Goal: Task Accomplishment & Management: Complete application form

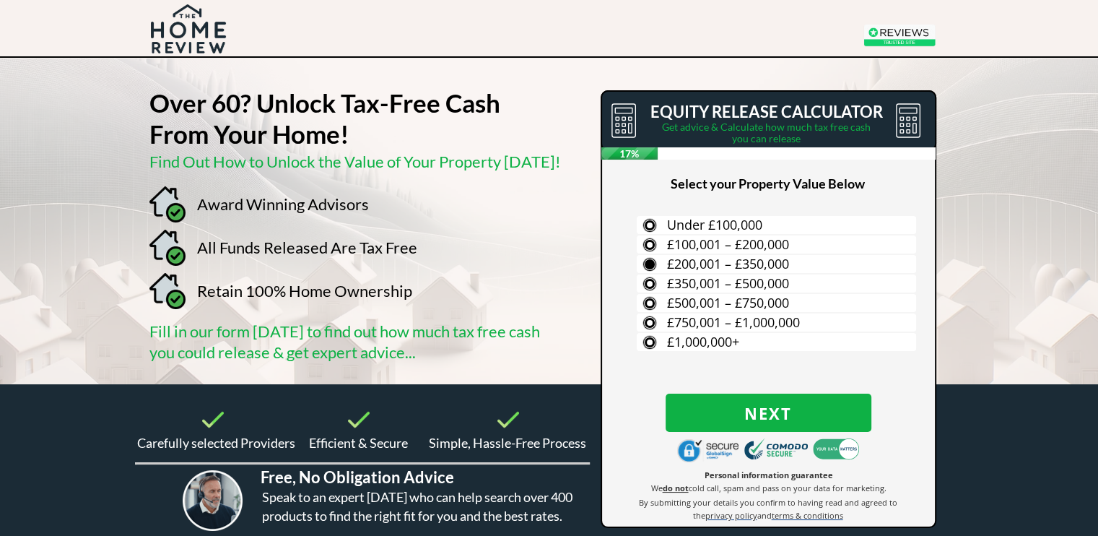
click at [670, 261] on span "£200,001 – £350,000" at bounding box center [728, 263] width 122 height 17
click at [0, 0] on input "£200,001 – £350,000" at bounding box center [0, 0] width 0 height 0
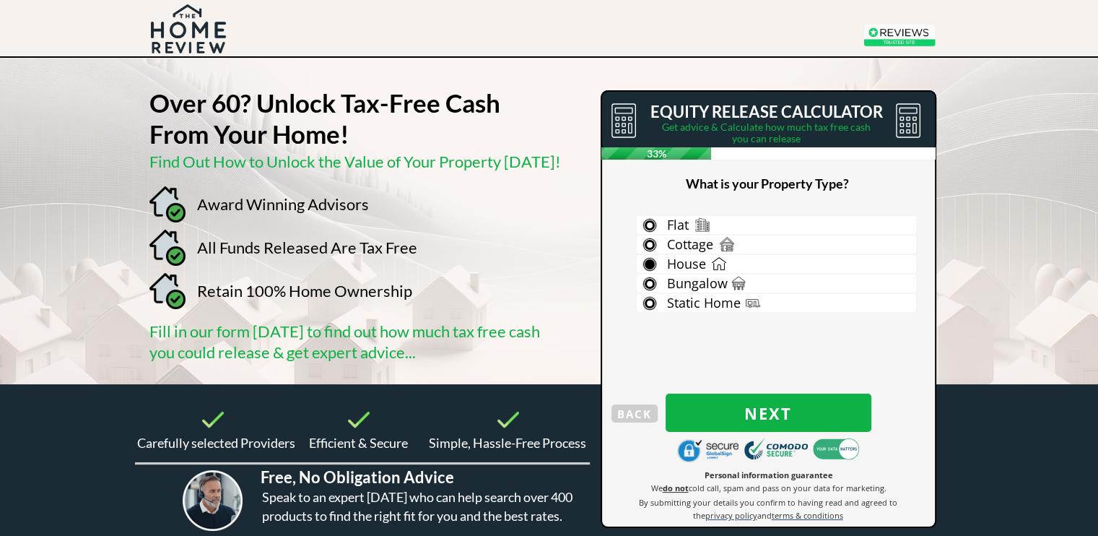
click at [649, 262] on label "House" at bounding box center [776, 264] width 279 height 18
click at [0, 0] on input "House" at bounding box center [0, 0] width 0 height 0
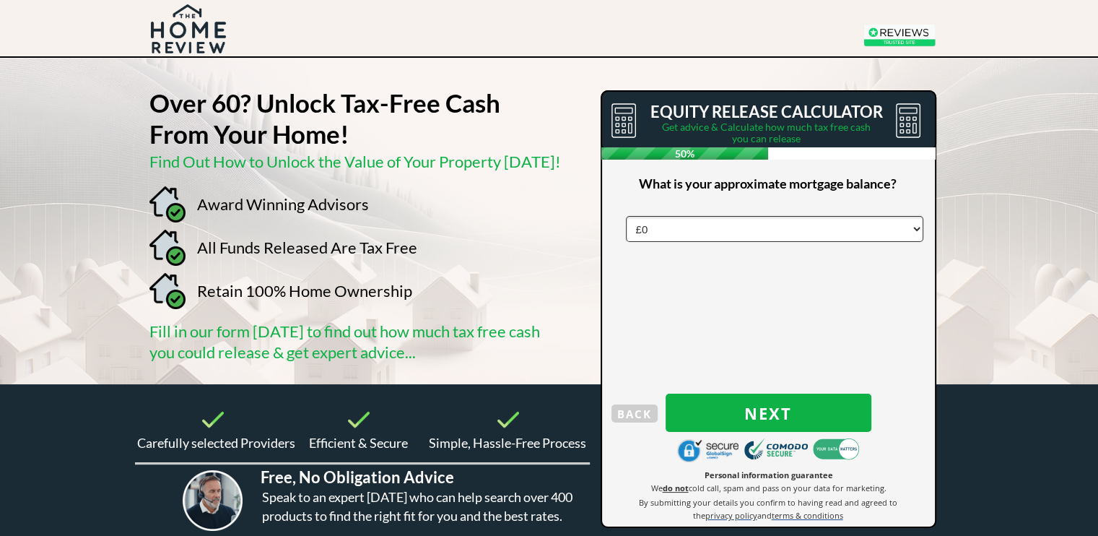
click at [661, 230] on select "£0 £5,000 £10,000 £15,000 £20,000 £25,000 £30,000 £35,000 £40,000 £45,000 £50,0…" at bounding box center [775, 229] width 298 height 26
click at [626, 216] on select "£0 £5,000 £10,000 £15,000 £20,000 £25,000 £30,000 £35,000 £40,000 £45,000 £50,0…" at bounding box center [775, 229] width 298 height 26
click at [760, 417] on span "Next" at bounding box center [769, 413] width 206 height 19
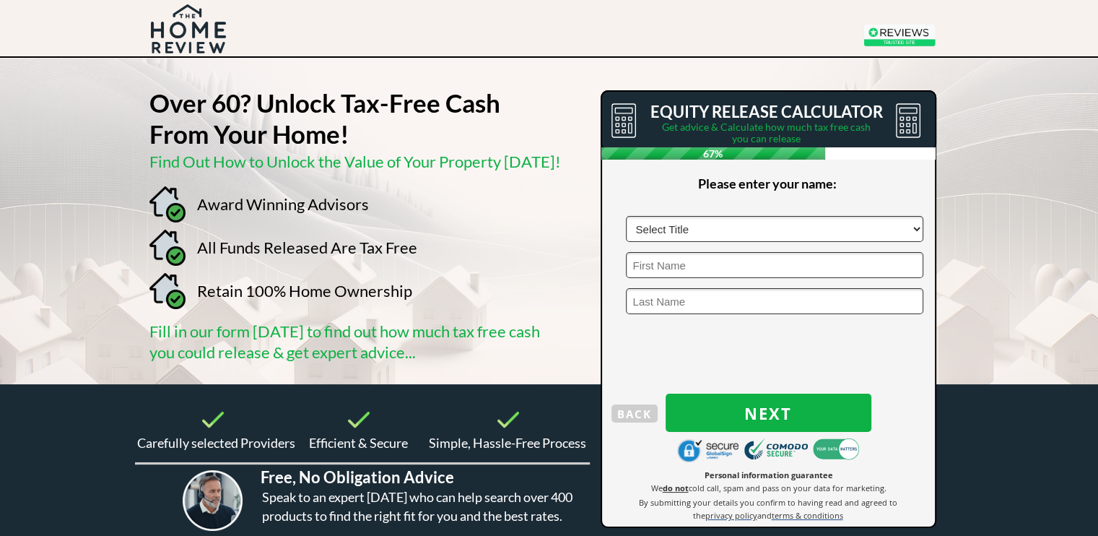
click at [695, 233] on select "Select Title Mr Mrs Ms Miss Dr [PERSON_NAME]" at bounding box center [775, 229] width 298 height 26
select select "Mrs"
click at [626, 216] on select "Select Title Mr Mrs Ms Miss Dr Sir" at bounding box center [775, 229] width 298 height 26
click at [676, 269] on input "text" at bounding box center [775, 265] width 298 height 26
type input "Beverly"
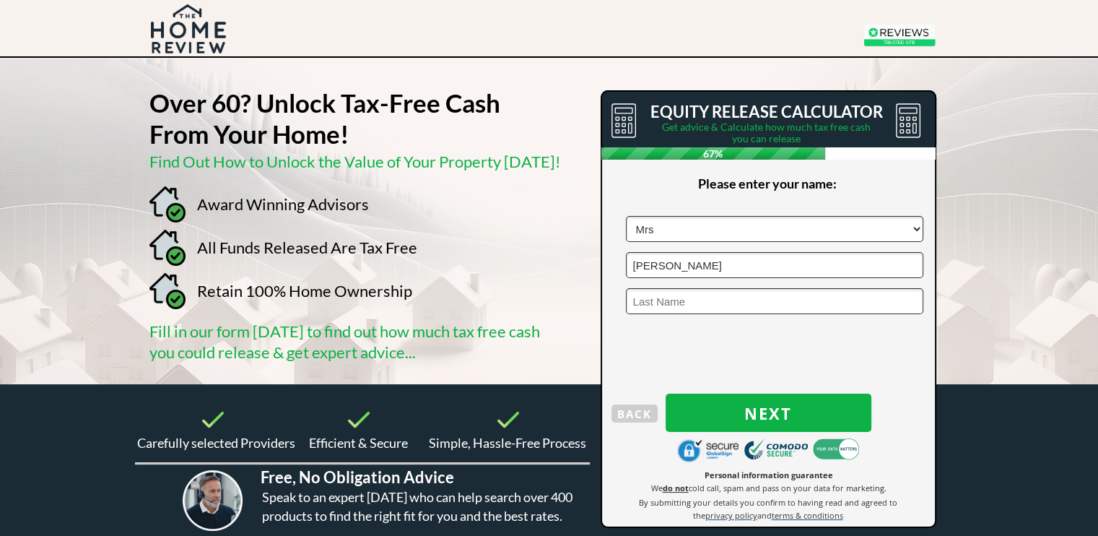
click at [690, 300] on input "text" at bounding box center [775, 301] width 298 height 26
type input "Smith"
click at [780, 415] on span "Next" at bounding box center [769, 413] width 206 height 19
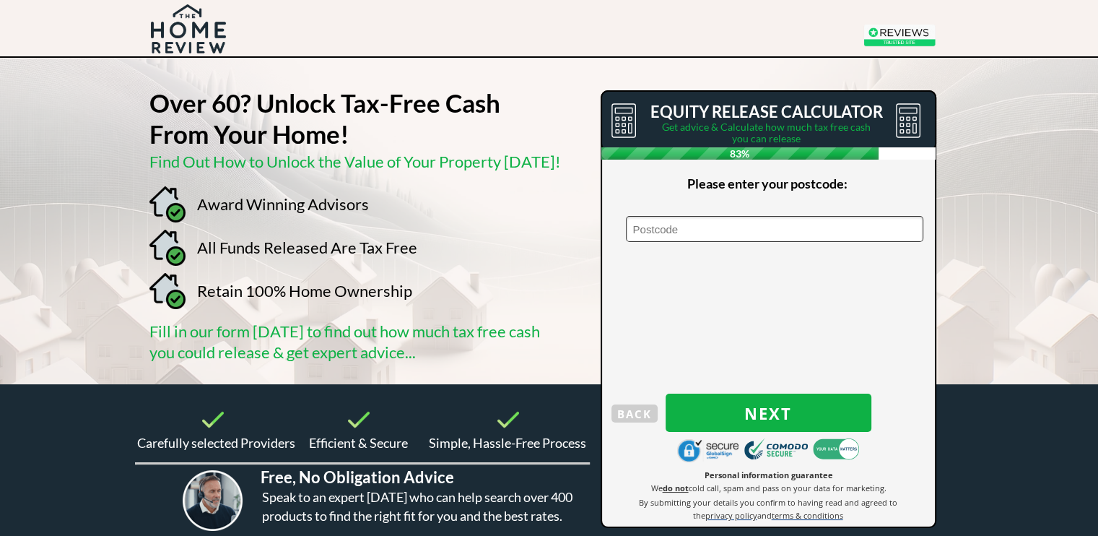
click at [661, 226] on input "text" at bounding box center [775, 229] width 298 height 26
type input "LS28 9LA"
click at [752, 407] on span "Next" at bounding box center [769, 413] width 206 height 19
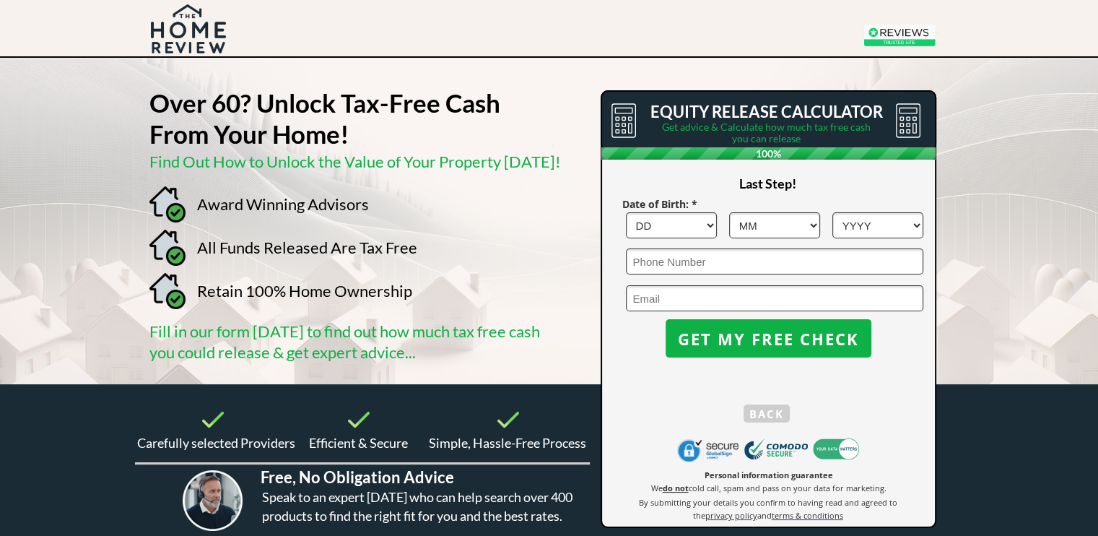
click at [699, 222] on select "DD 1 2 3 4 5 6 7 8 9 10 11 12 13 14 15 16 17 18 19 20 21 22 23 24 25 26 27 28 2…" at bounding box center [671, 225] width 91 height 26
select select "1"
click at [626, 212] on select "DD 1 2 3 4 5 6 7 8 9 10 11 12 13 14 15 16 17 18 19 20 21 22 23 24 25 26 27 28 2…" at bounding box center [671, 225] width 91 height 26
click at [768, 222] on select "MM 1 2 3 4 5 6 7 8 9 10 11 12" at bounding box center [774, 225] width 91 height 26
select select "3"
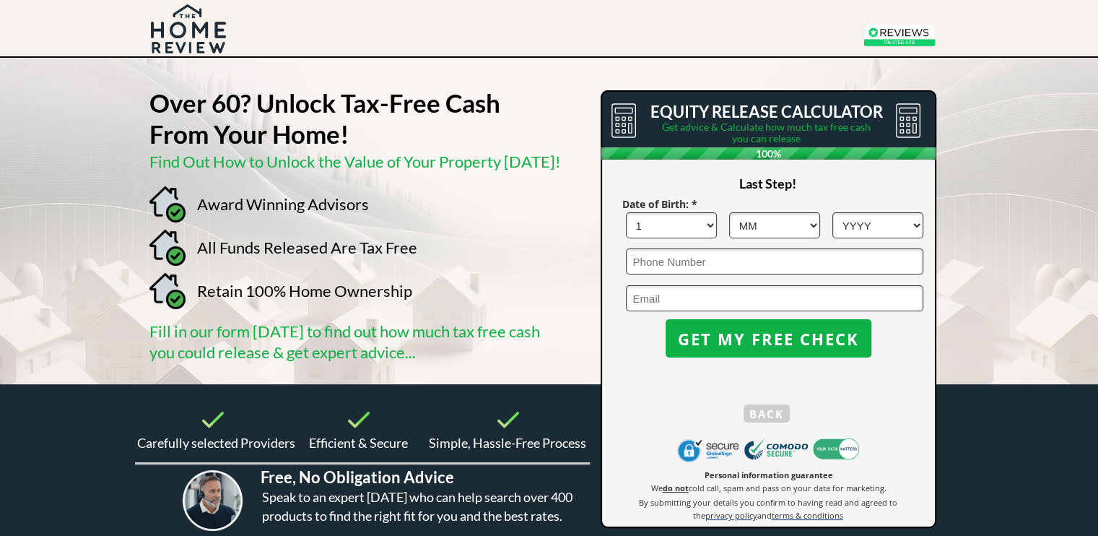
click at [729, 212] on select "MM 1 2 3 4 5 6 7 8 9 10 11 12" at bounding box center [774, 225] width 91 height 26
click at [864, 223] on select "YYYY 1966 1965 1964 1963 1962 1961 1960 1959 1958 1957 1956 1955 1954 1953 1952…" at bounding box center [878, 225] width 91 height 26
select select "1963"
click at [833, 212] on select "YYYY 1966 1965 1964 1963 1962 1961 1960 1959 1958 1957 1956 1955 1954 1953 1952…" at bounding box center [878, 225] width 91 height 26
click at [676, 253] on input "tel" at bounding box center [775, 261] width 298 height 26
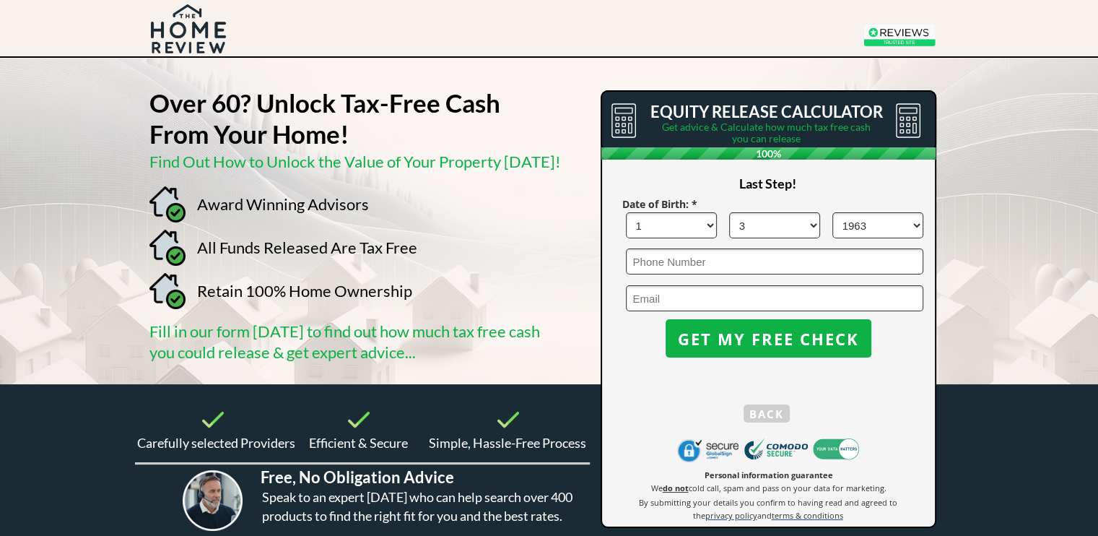
type input "07747802593"
type input "craigsmith5733@gmail.com"
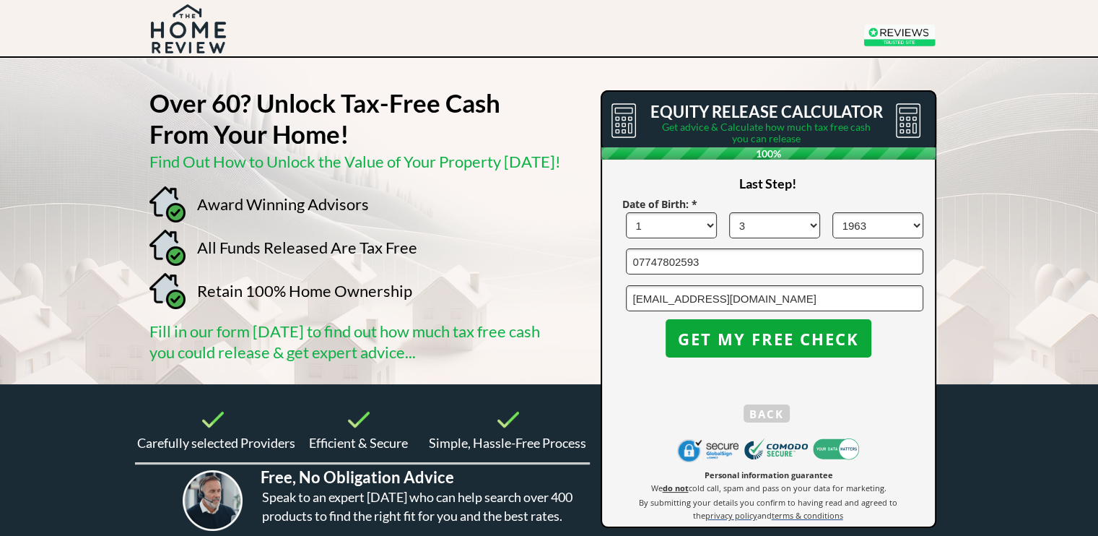
click at [756, 337] on span "GET MY FREE CHECK" at bounding box center [769, 338] width 206 height 19
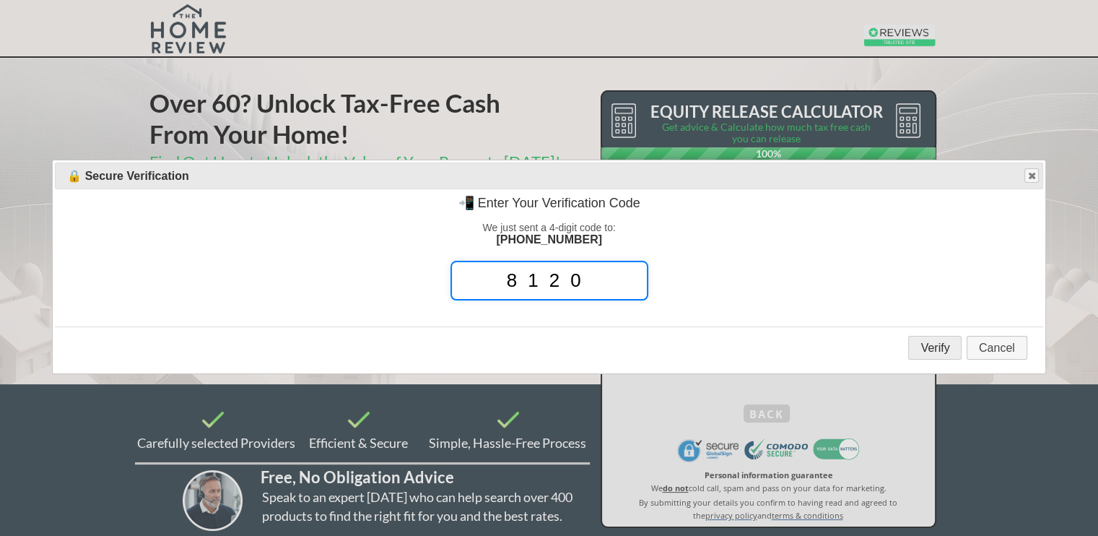
type input "8120"
click at [942, 344] on button "Verify" at bounding box center [934, 348] width 53 height 24
